Goal: Transaction & Acquisition: Subscribe to service/newsletter

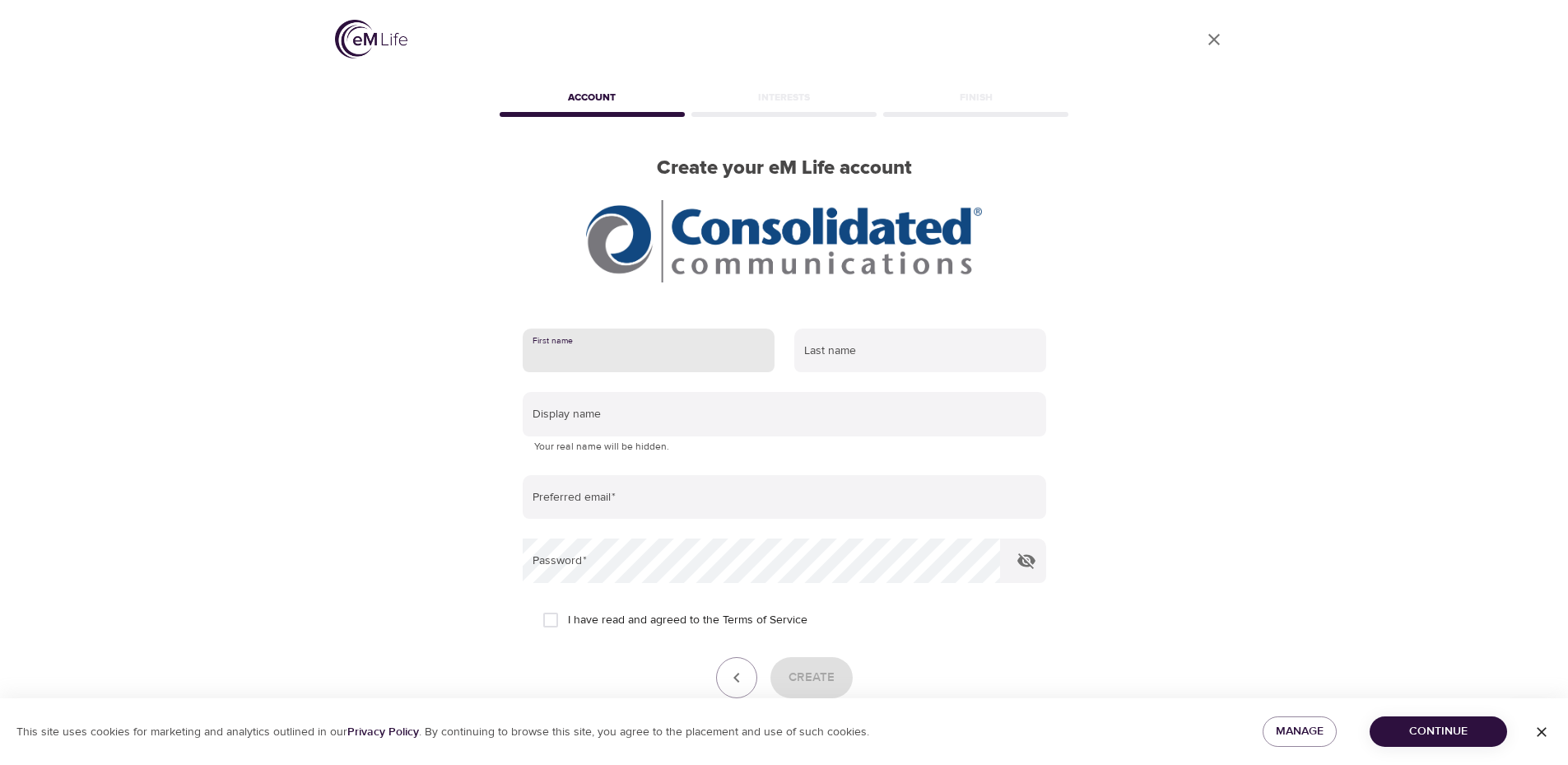
click at [702, 356] on input "text" at bounding box center [648, 350] width 252 height 44
type input "[PERSON_NAME]"
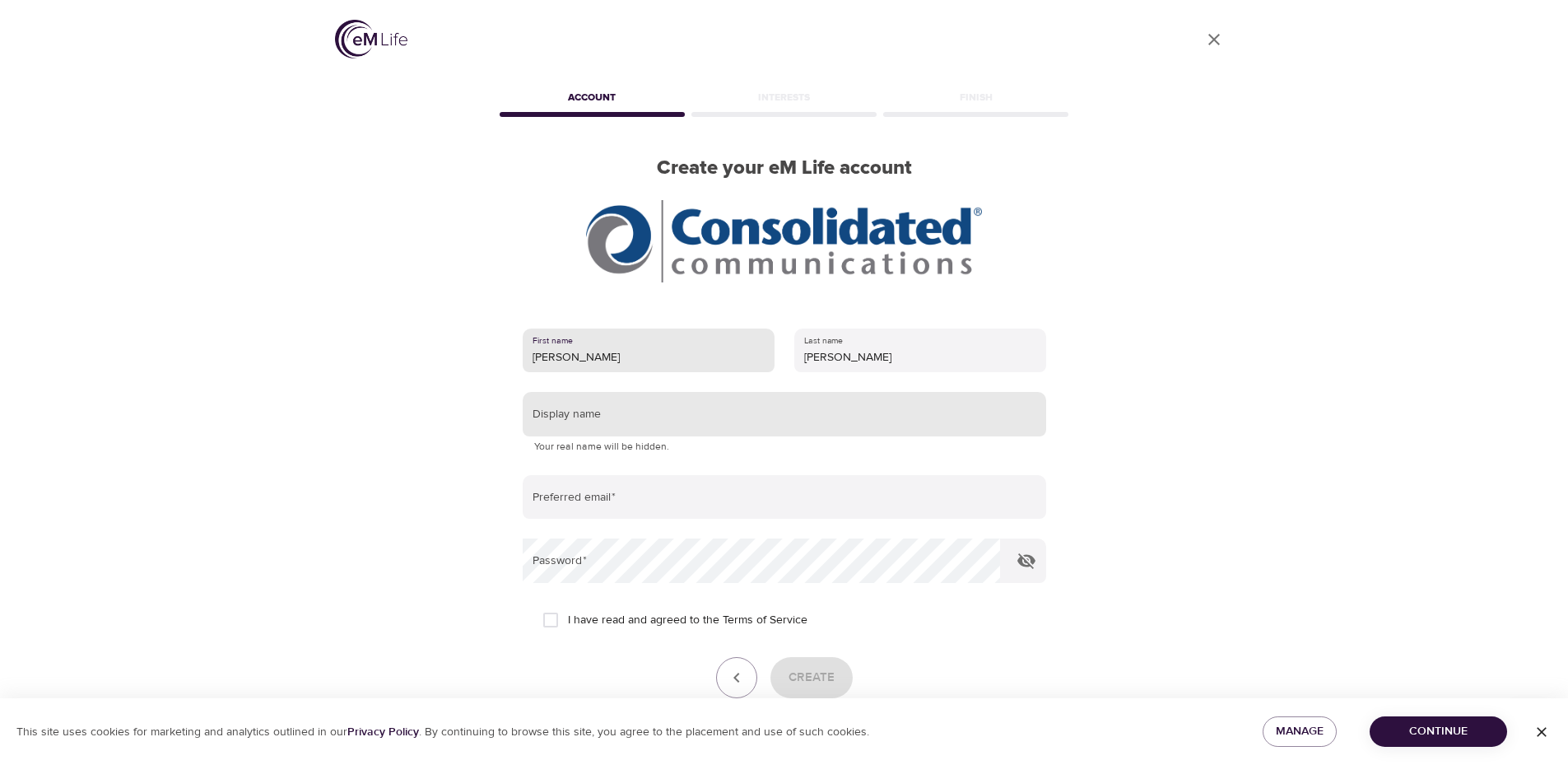
click at [699, 399] on input "text" at bounding box center [784, 414] width 523 height 44
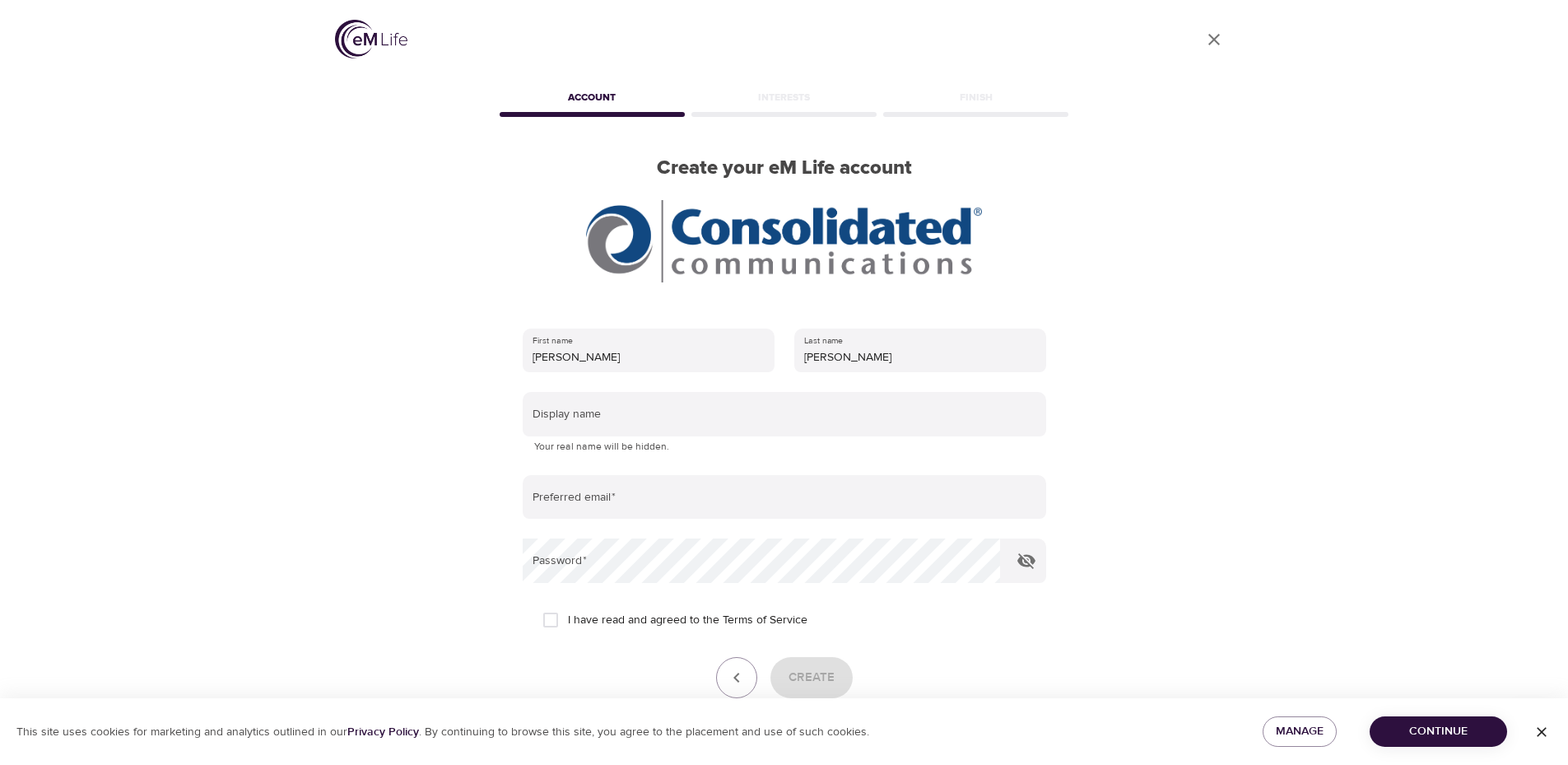
click at [731, 390] on form "First name [PERSON_NAME] Last name [PERSON_NAME] Display name Your real name wi…" at bounding box center [784, 531] width 523 height 425
click at [724, 388] on form "First name [PERSON_NAME] Last name [PERSON_NAME] Display name Your real name wi…" at bounding box center [784, 531] width 523 height 425
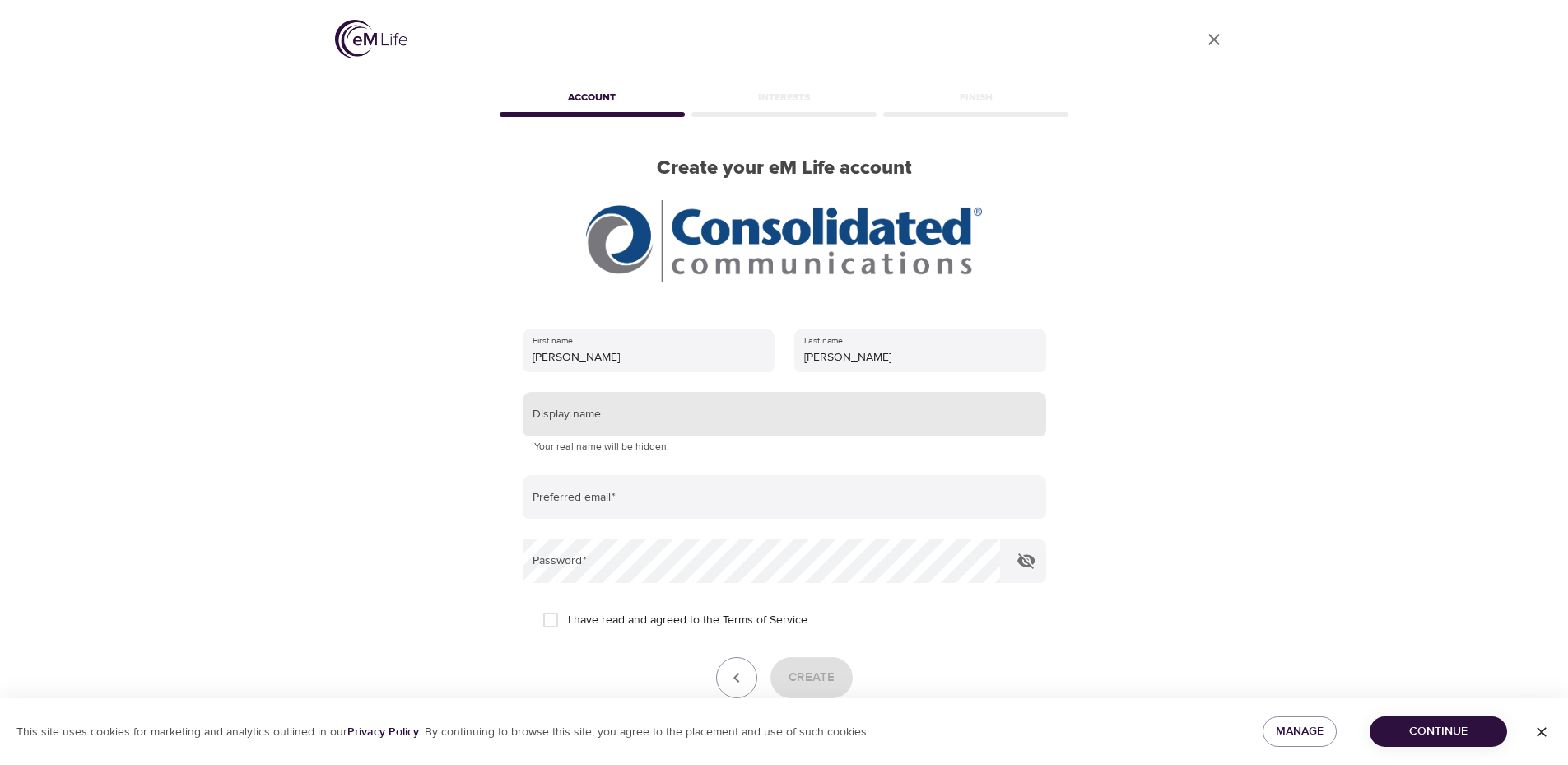
click at [636, 420] on input "text" at bounding box center [784, 414] width 523 height 44
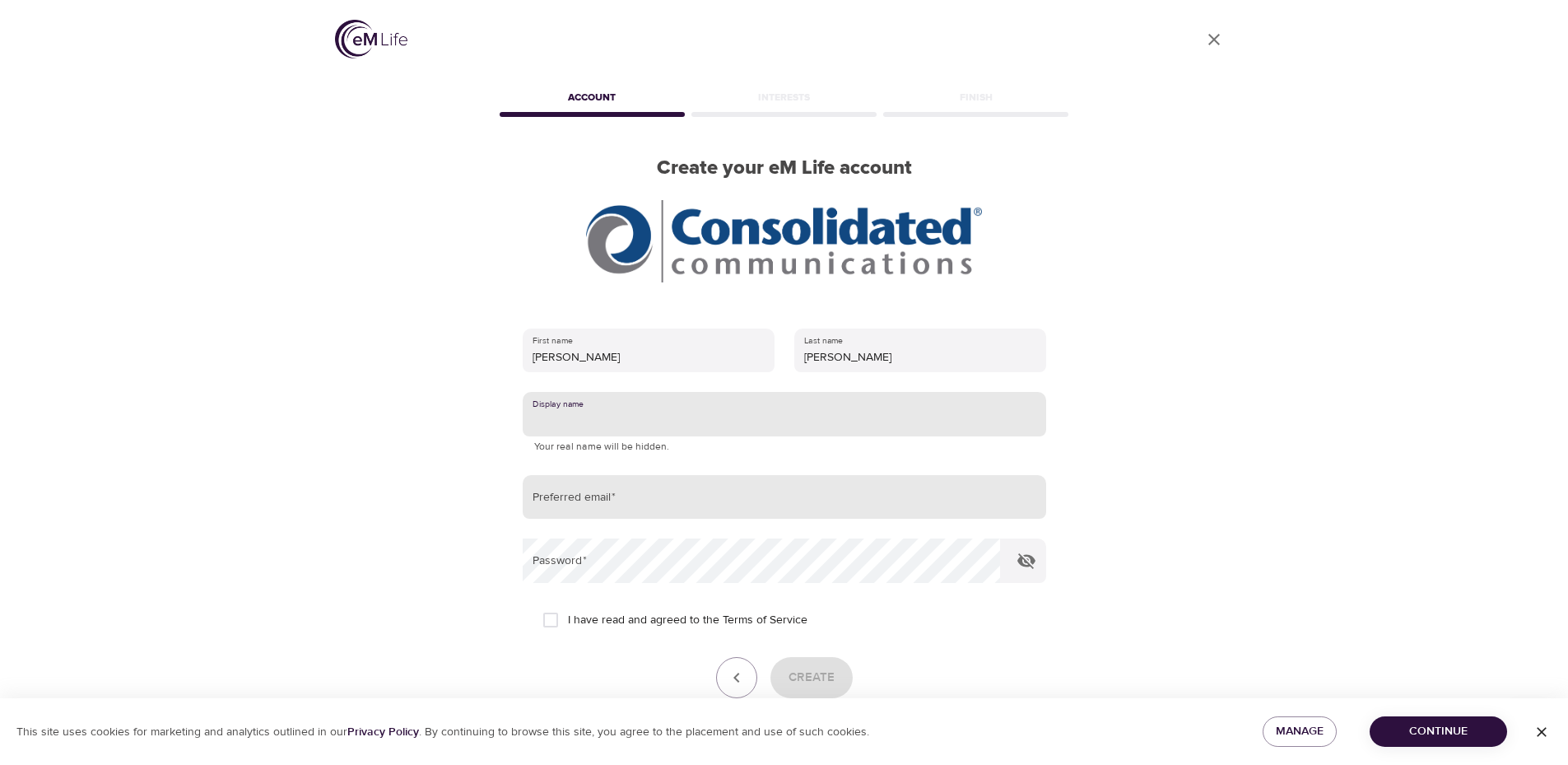
type input "Yroc"
click at [642, 504] on input "email" at bounding box center [784, 497] width 523 height 44
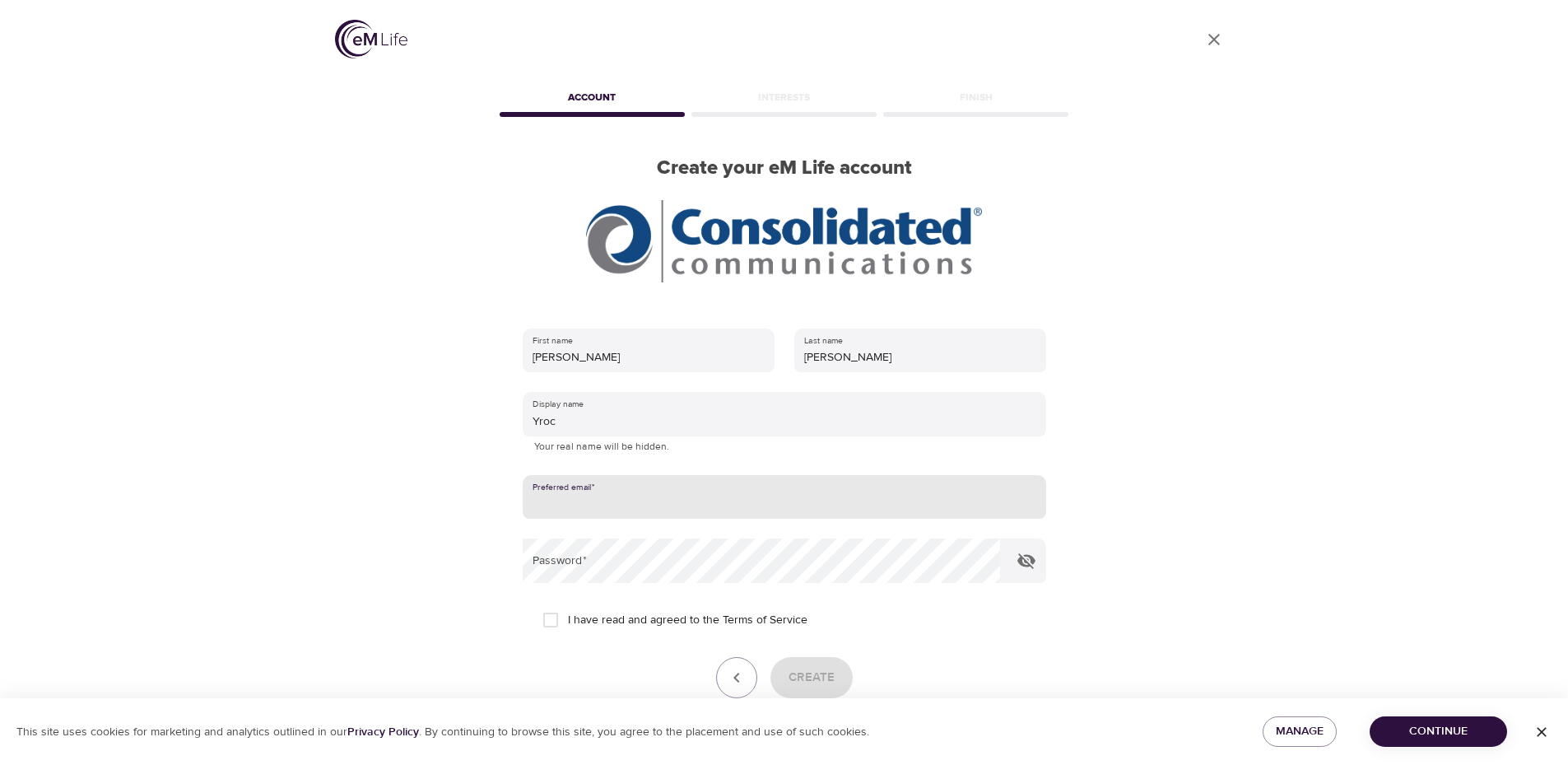
type input "[PERSON_NAME][EMAIL_ADDRESS][PERSON_NAME][DOMAIN_NAME]"
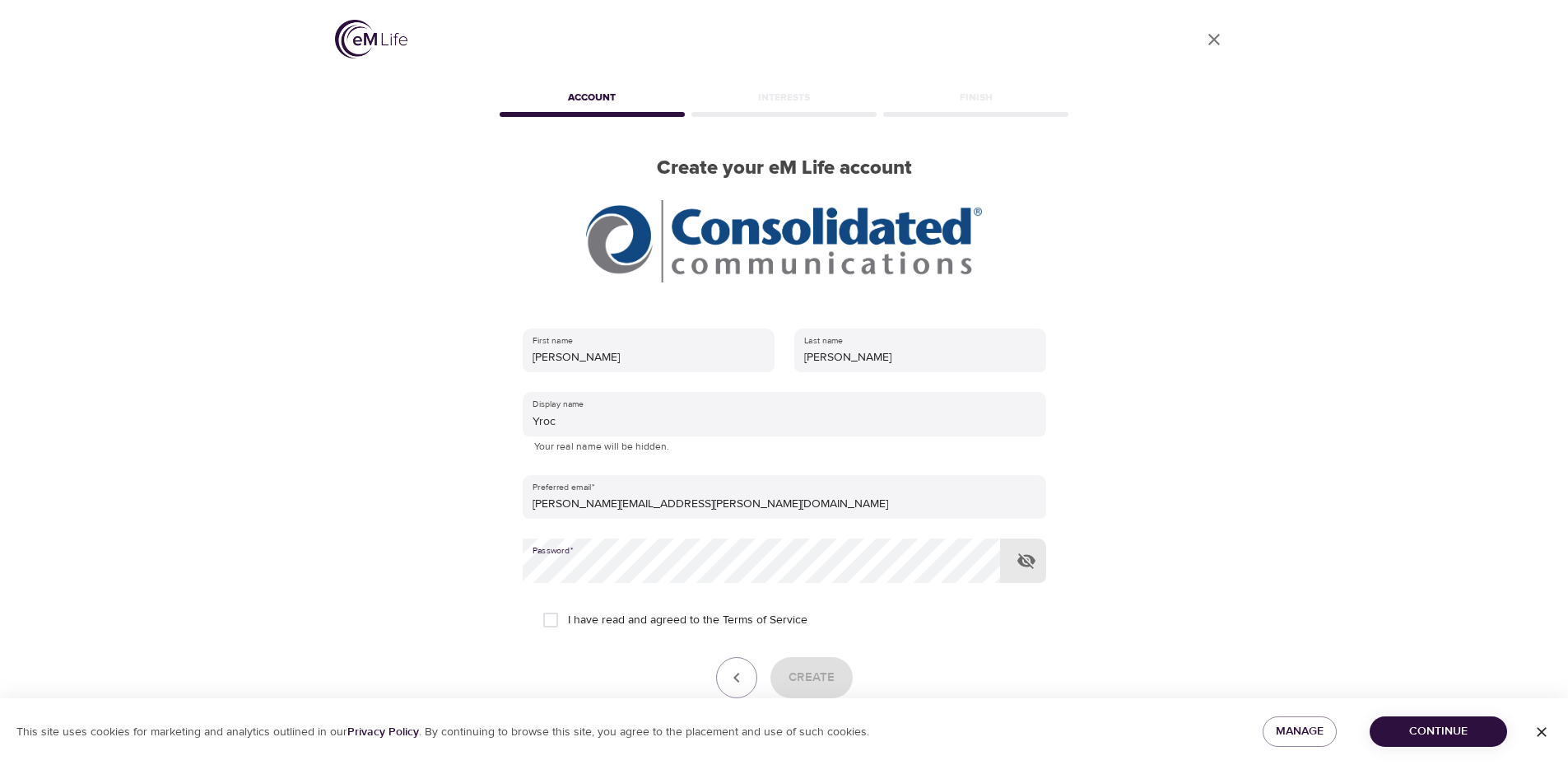
click at [1032, 568] on icon "button" at bounding box center [1027, 561] width 18 height 15
click at [943, 661] on div "Create" at bounding box center [784, 678] width 523 height 42
click at [540, 625] on input "I have read and agreed to the Terms of Service" at bounding box center [550, 620] width 34 height 34
checkbox input "true"
click at [817, 677] on span "Create" at bounding box center [812, 678] width 46 height 22
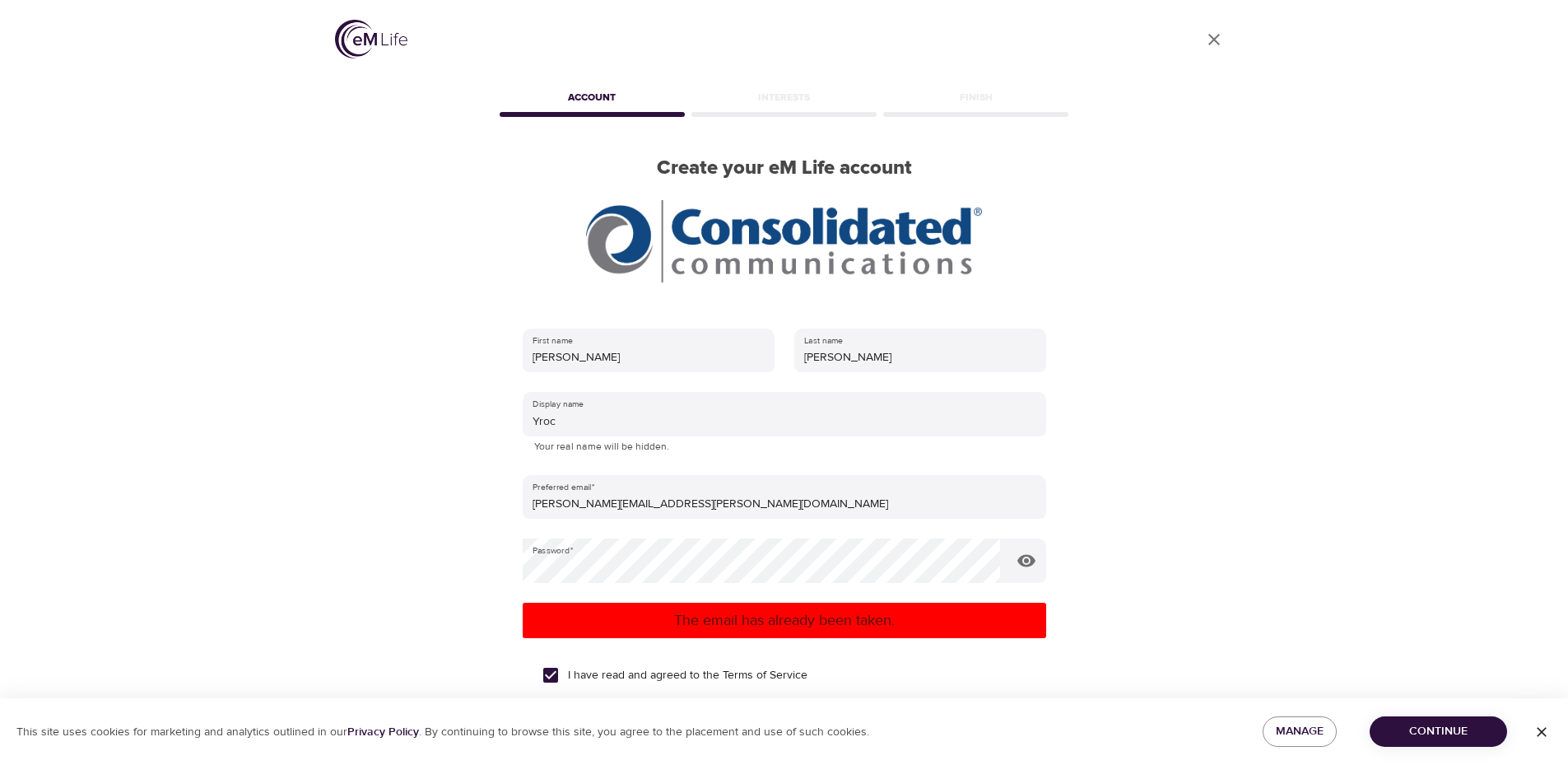
click at [759, 106] on div "Interests" at bounding box center [784, 100] width 192 height 33
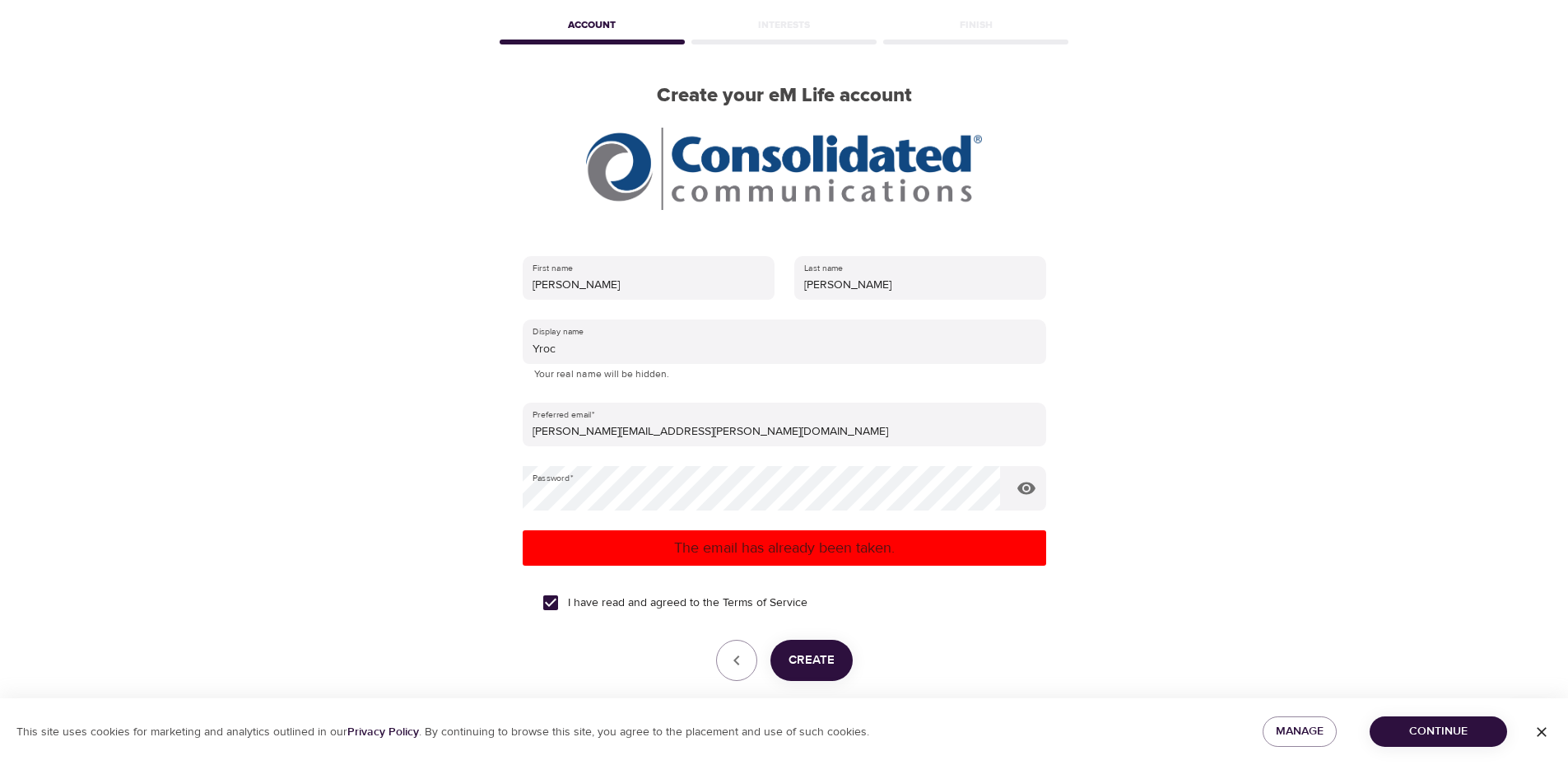
scroll to position [145, 0]
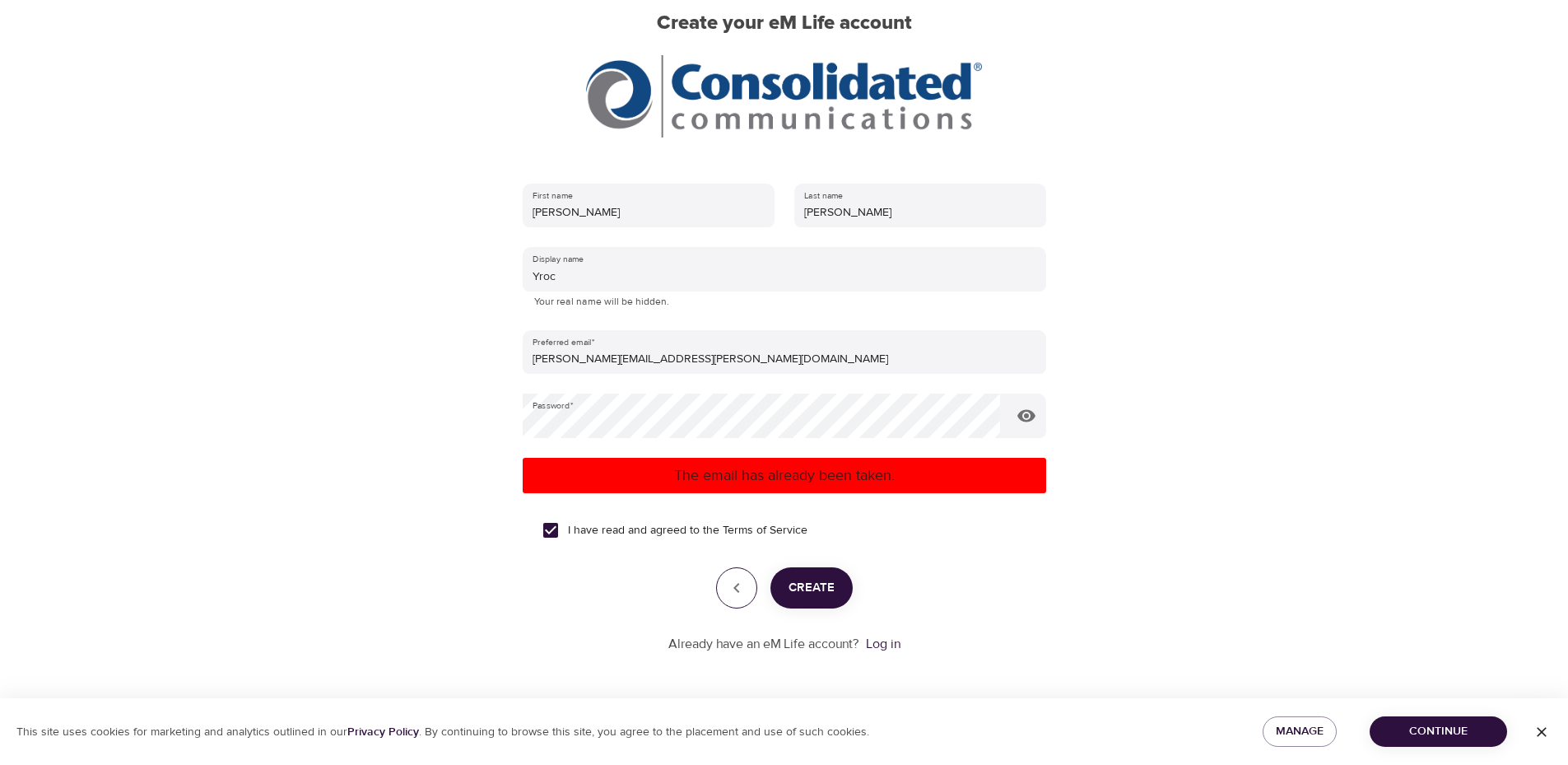
click at [728, 594] on icon "button" at bounding box center [737, 588] width 20 height 20
click at [728, 592] on icon "button" at bounding box center [737, 588] width 20 height 20
click at [885, 644] on link "Log in" at bounding box center [883, 644] width 34 height 16
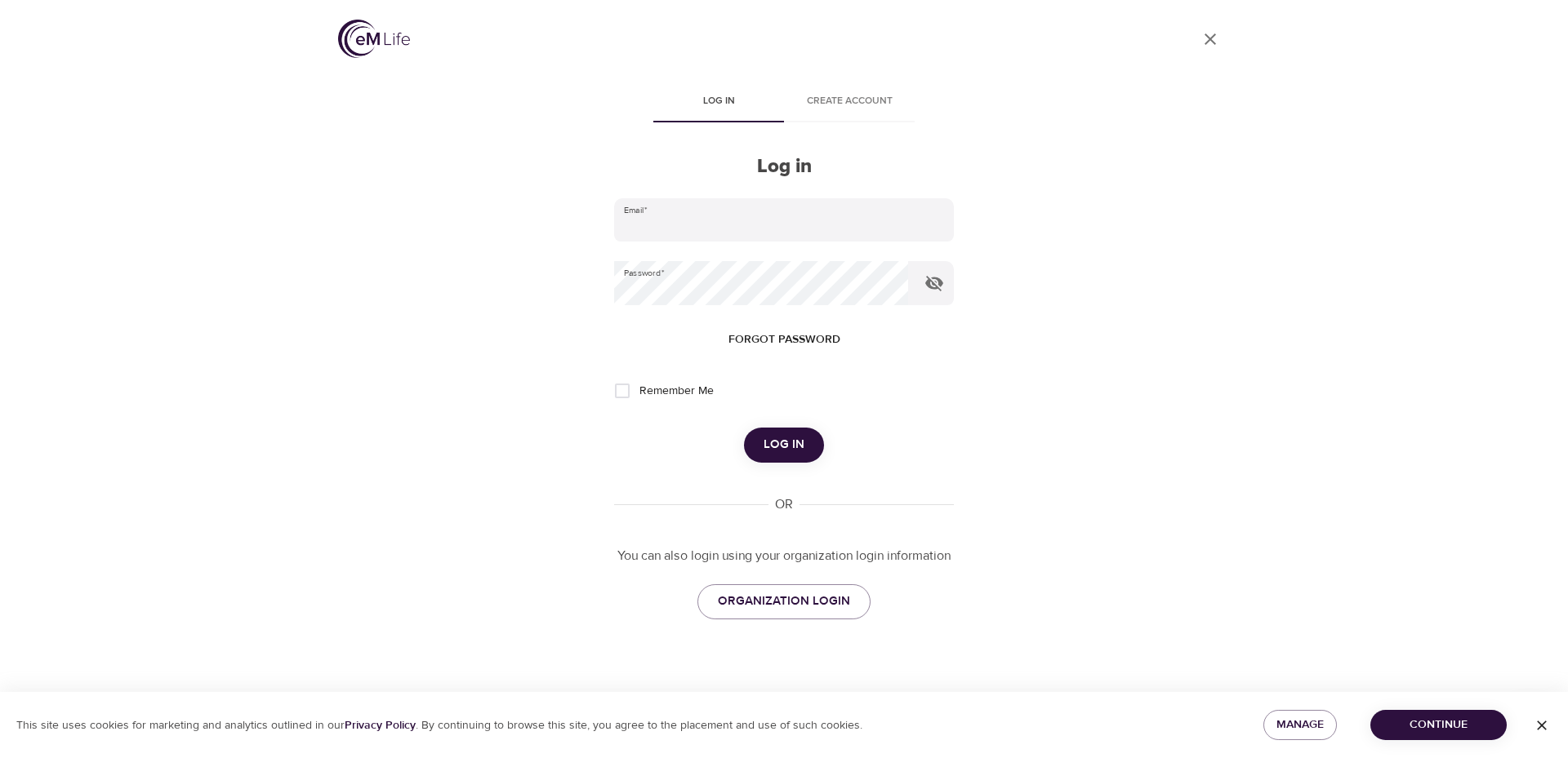
type input "[PERSON_NAME][EMAIL_ADDRESS][PERSON_NAME][DOMAIN_NAME]"
click at [662, 388] on span "Remember Me" at bounding box center [676, 391] width 74 height 17
click at [639, 388] on input "Remember Me" at bounding box center [622, 391] width 34 height 34
checkbox input "true"
click at [793, 453] on span "Log in" at bounding box center [784, 445] width 41 height 22
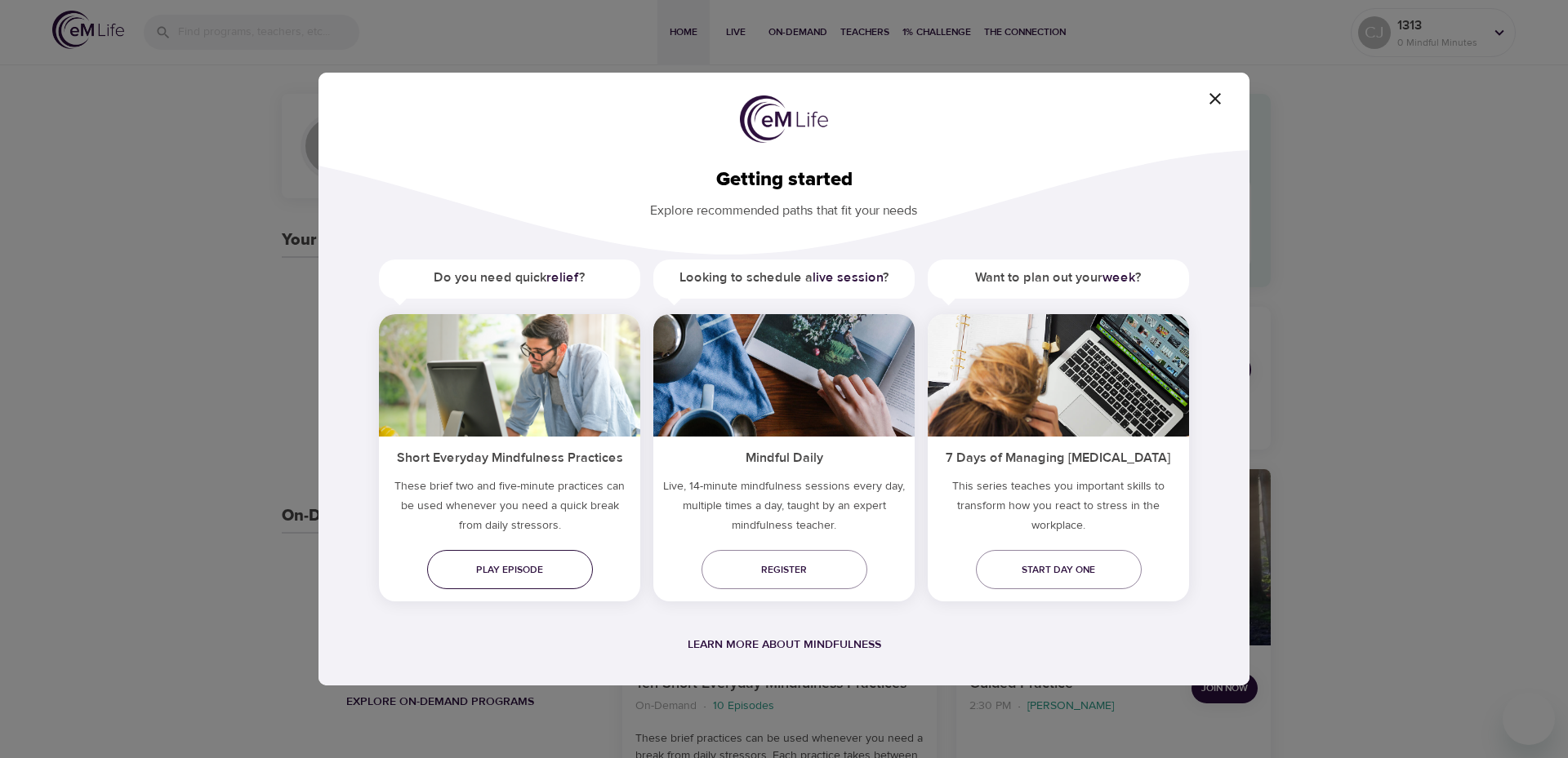
click at [514, 572] on span "Play episode" at bounding box center [510, 570] width 140 height 17
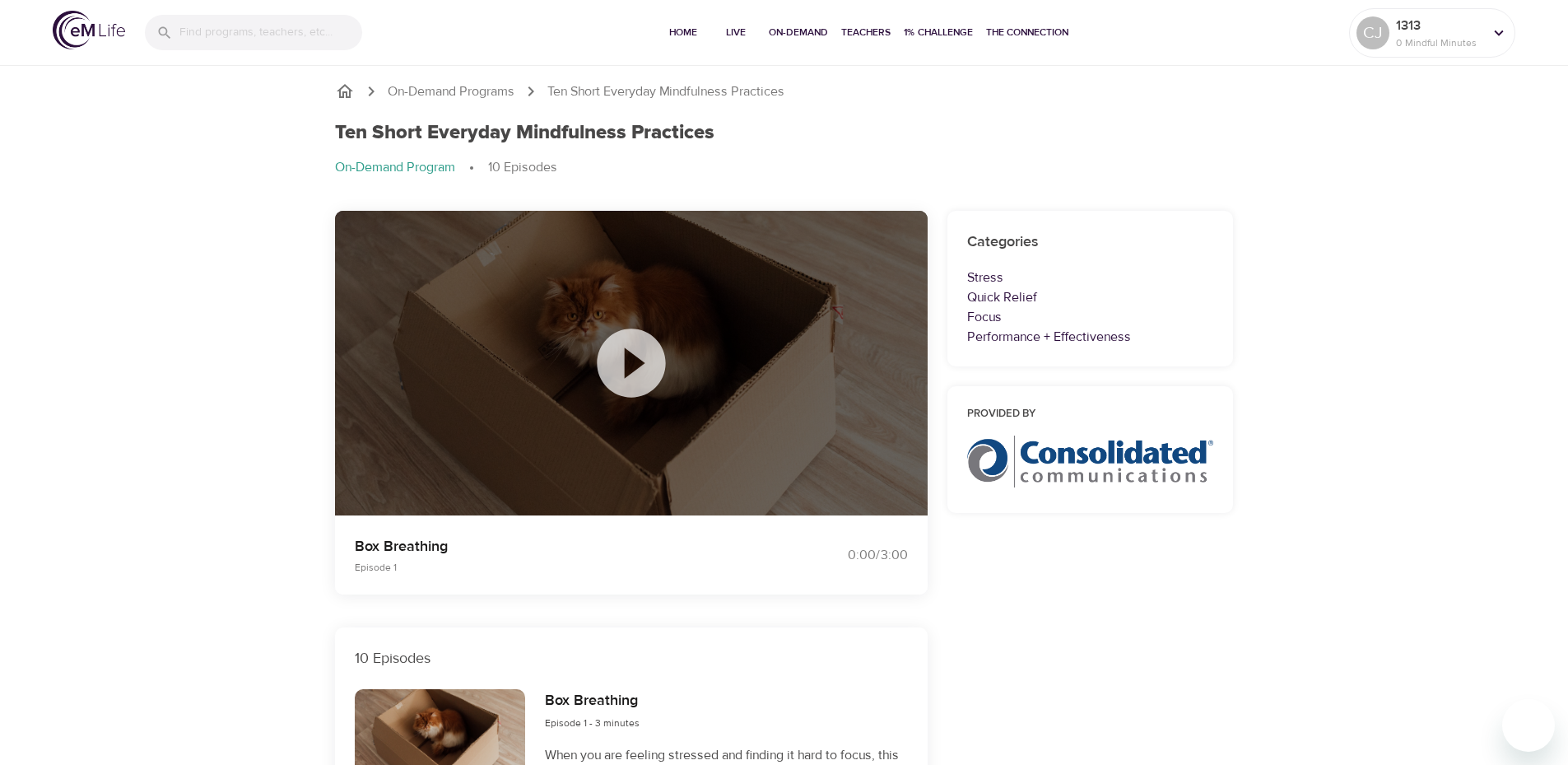
click at [618, 350] on icon at bounding box center [631, 363] width 69 height 69
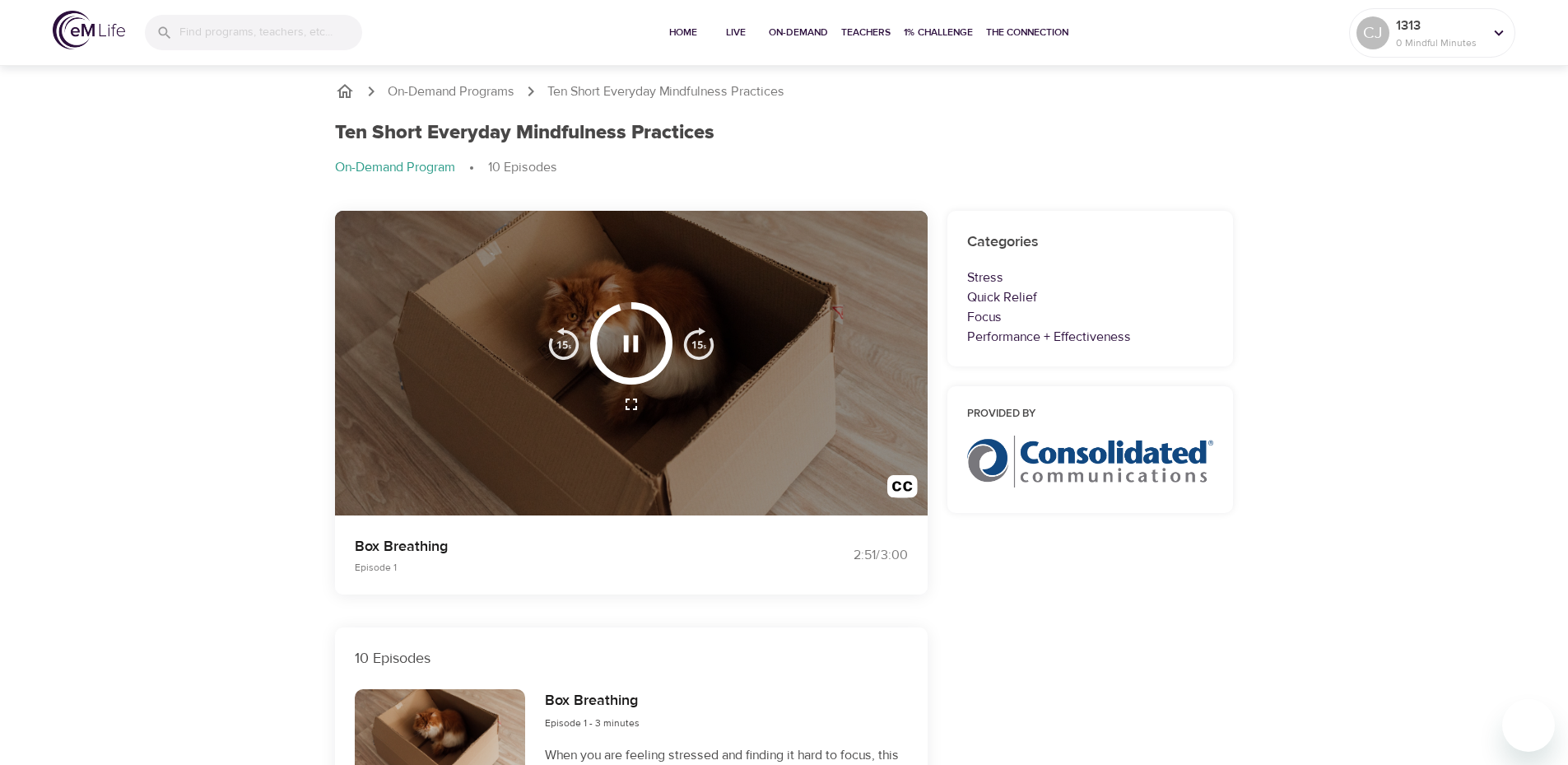
scroll to position [82, 0]
